Goal: Task Accomplishment & Management: Manage account settings

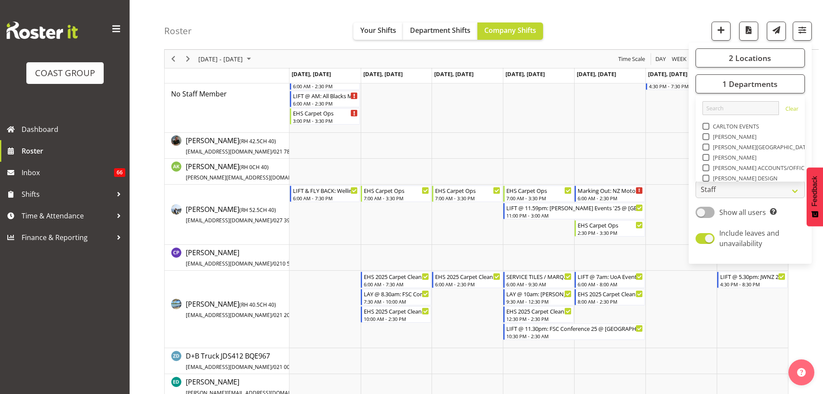
scroll to position [202, 0]
click at [320, 38] on div "Roster Your Shifts Department Shifts Company Shifts 2 Locations Clear CARLTON E…" at bounding box center [491, 25] width 655 height 50
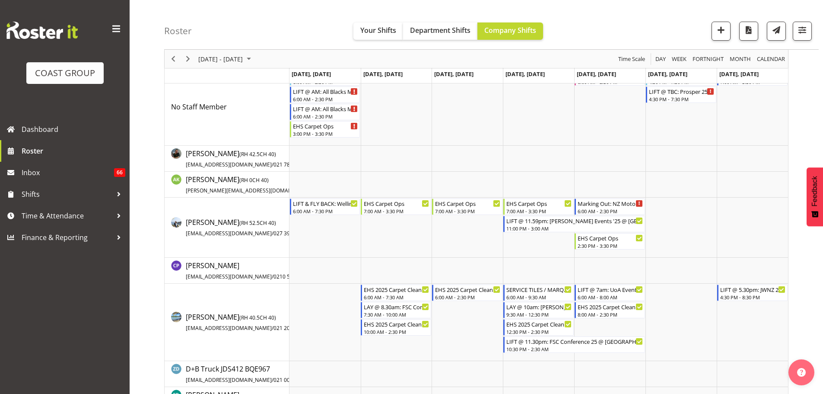
scroll to position [0, 0]
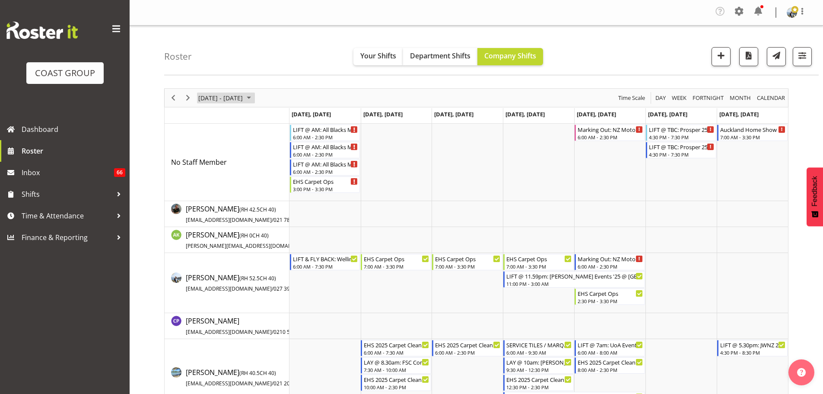
click at [223, 96] on span "[DATE] - [DATE]" at bounding box center [220, 97] width 46 height 11
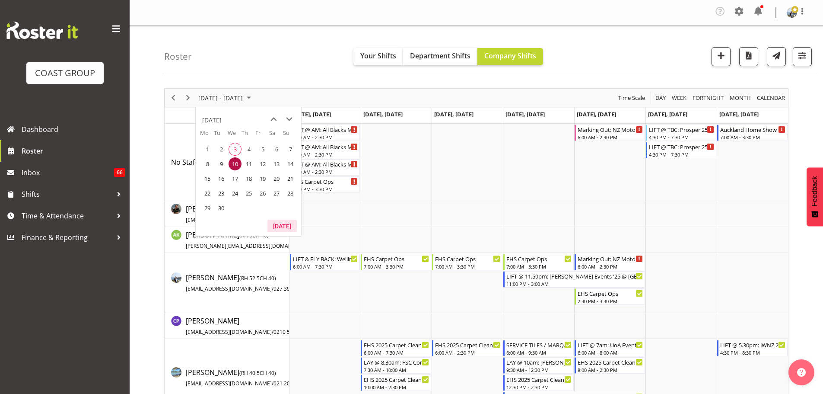
click at [286, 225] on button "[DATE]" at bounding box center [281, 226] width 29 height 12
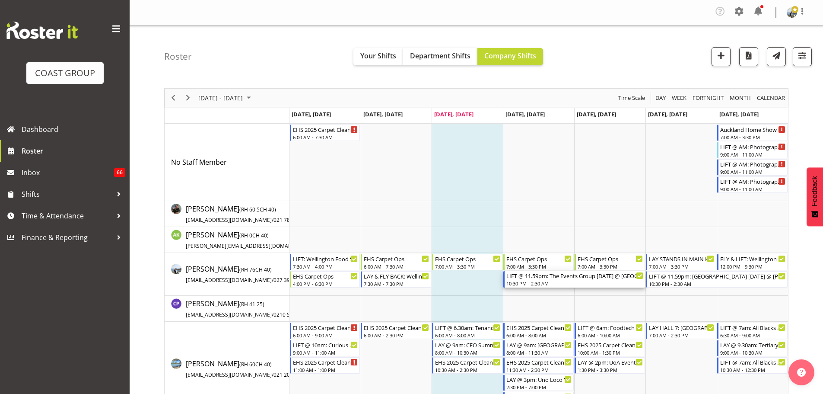
click at [555, 280] on div "10:30 PM - 2:30 AM" at bounding box center [574, 283] width 137 height 7
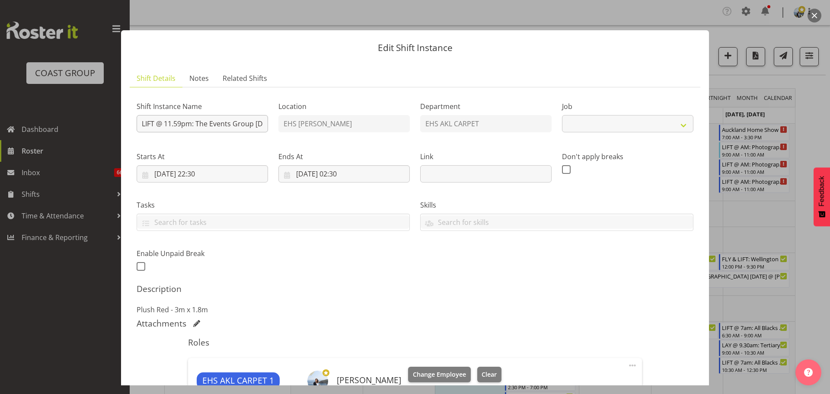
select select "8575"
click at [181, 121] on input "LIFT @ 11.59pm: The Events Group [DATE] @ [GEOGRAPHIC_DATA]" at bounding box center [202, 123] width 131 height 17
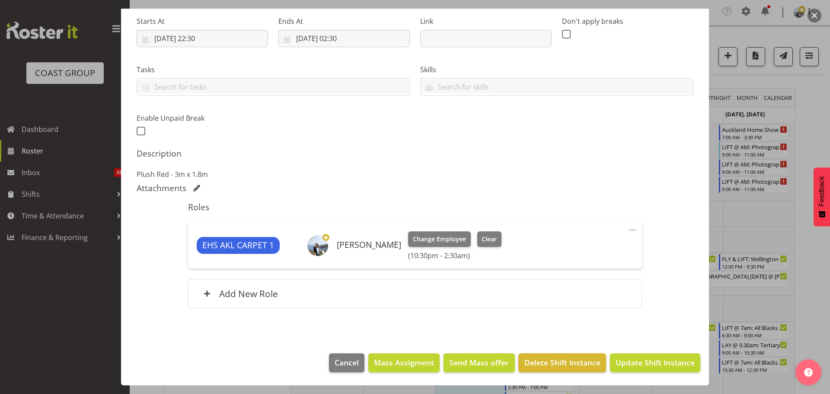
type input "LIFT @ 11.30pm: The Events Group [DATE] @ [GEOGRAPHIC_DATA]"
click at [644, 352] on footer "Cancel Mass Assigment Send Mass offer Delete Shift Instance Update Shift Instan…" at bounding box center [415, 364] width 588 height 41
click at [645, 359] on span "Update Shift Instance" at bounding box center [654, 361] width 79 height 11
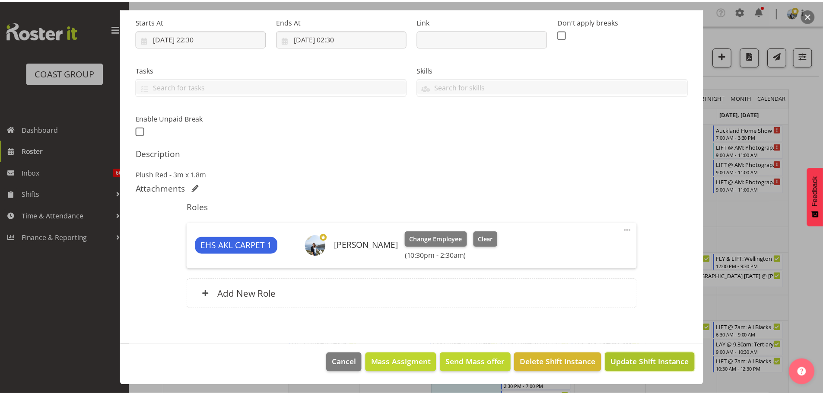
scroll to position [101, 0]
